Goal: Transaction & Acquisition: Purchase product/service

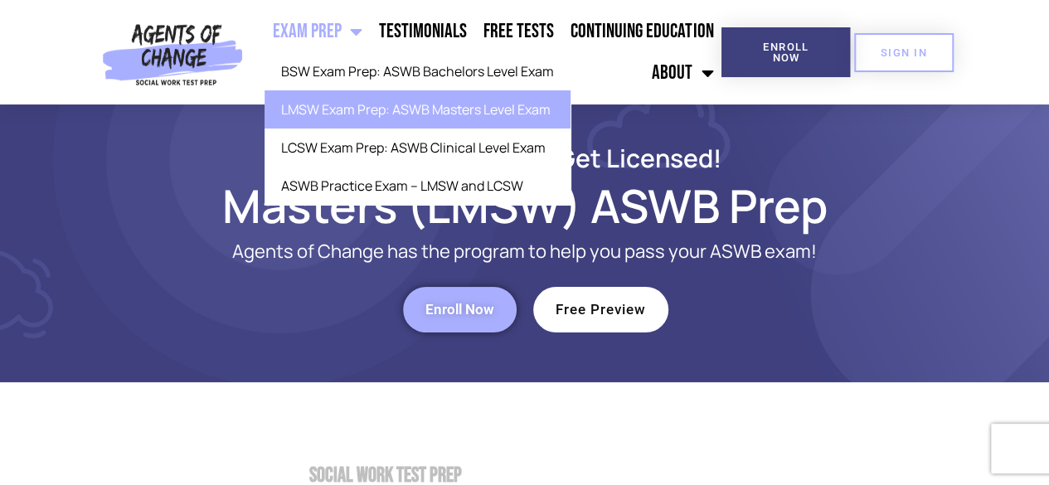
click at [364, 117] on link "LMSW Exam Prep: ASWB Masters Level Exam" at bounding box center [418, 109] width 306 height 38
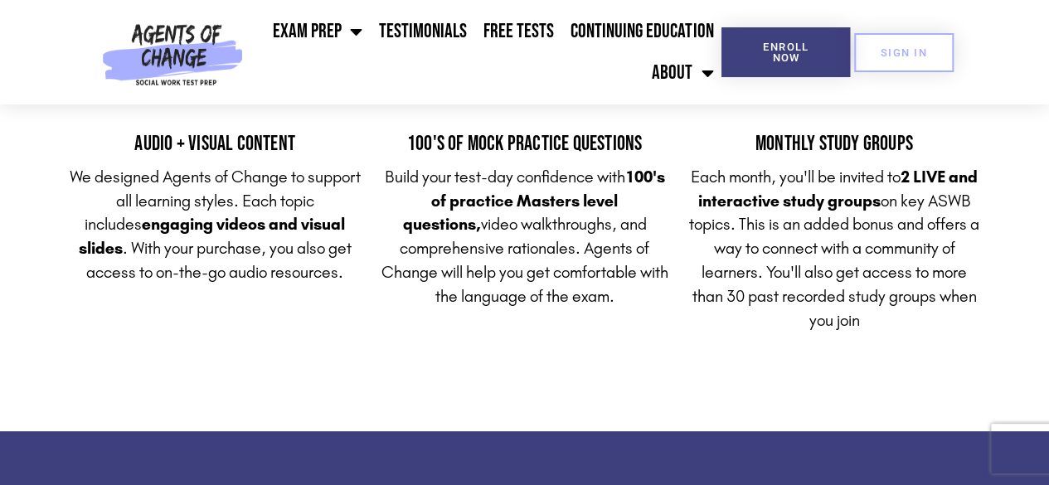
scroll to position [3859, 0]
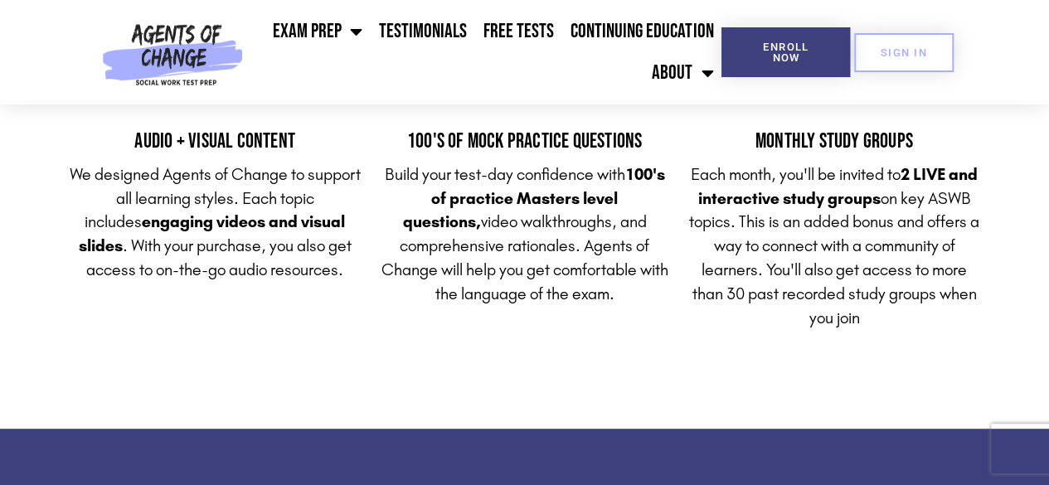
drag, startPoint x: 398, startPoint y: 336, endPoint x: 359, endPoint y: 387, distance: 64.5
click at [359, 387] on section "Your Masters Exam Premium Package Includes Audio + Visual Content We designed A…" at bounding box center [524, 166] width 1049 height 527
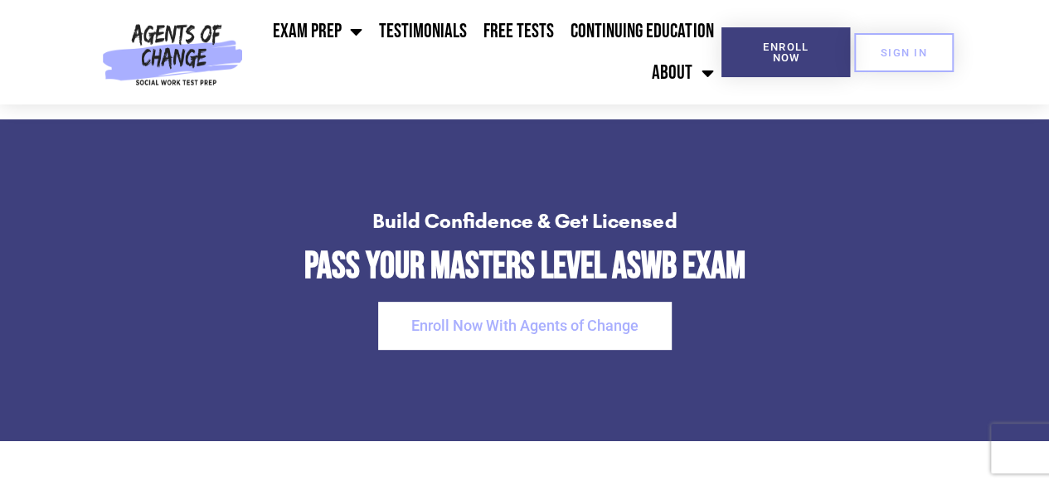
scroll to position [3316, 0]
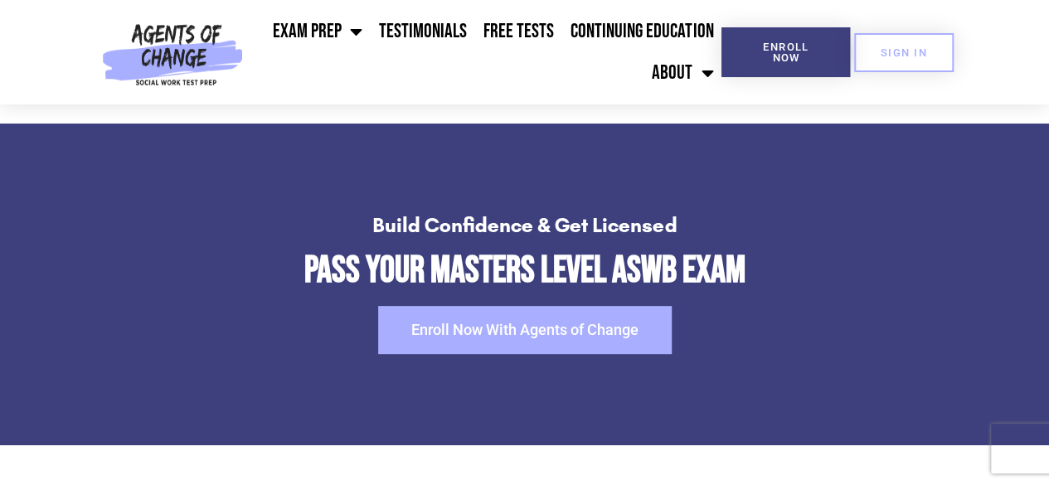
click at [428, 335] on span "Enroll Now With Agents of Change" at bounding box center [524, 330] width 227 height 15
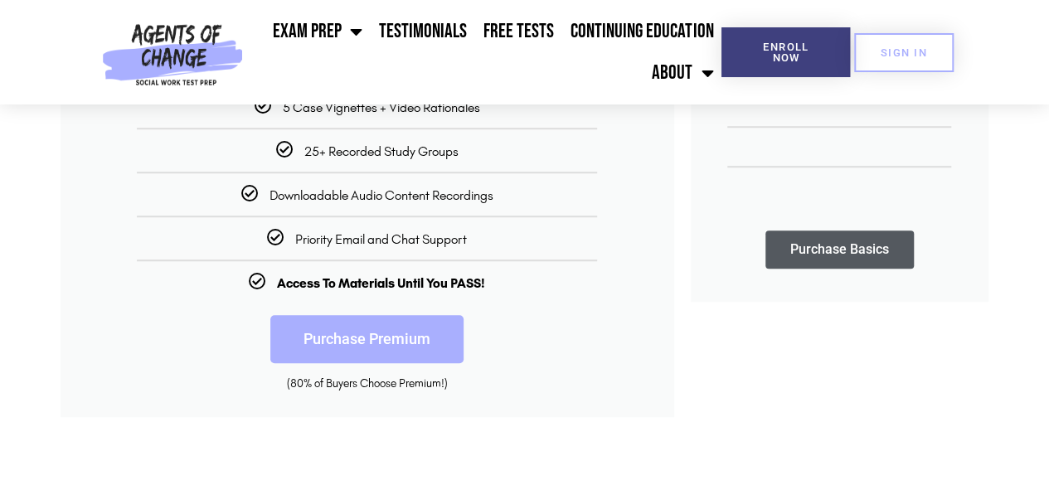
scroll to position [549, 0]
click at [363, 341] on link "Purchase Premium" at bounding box center [366, 338] width 193 height 48
